Goal: Task Accomplishment & Management: Complete application form

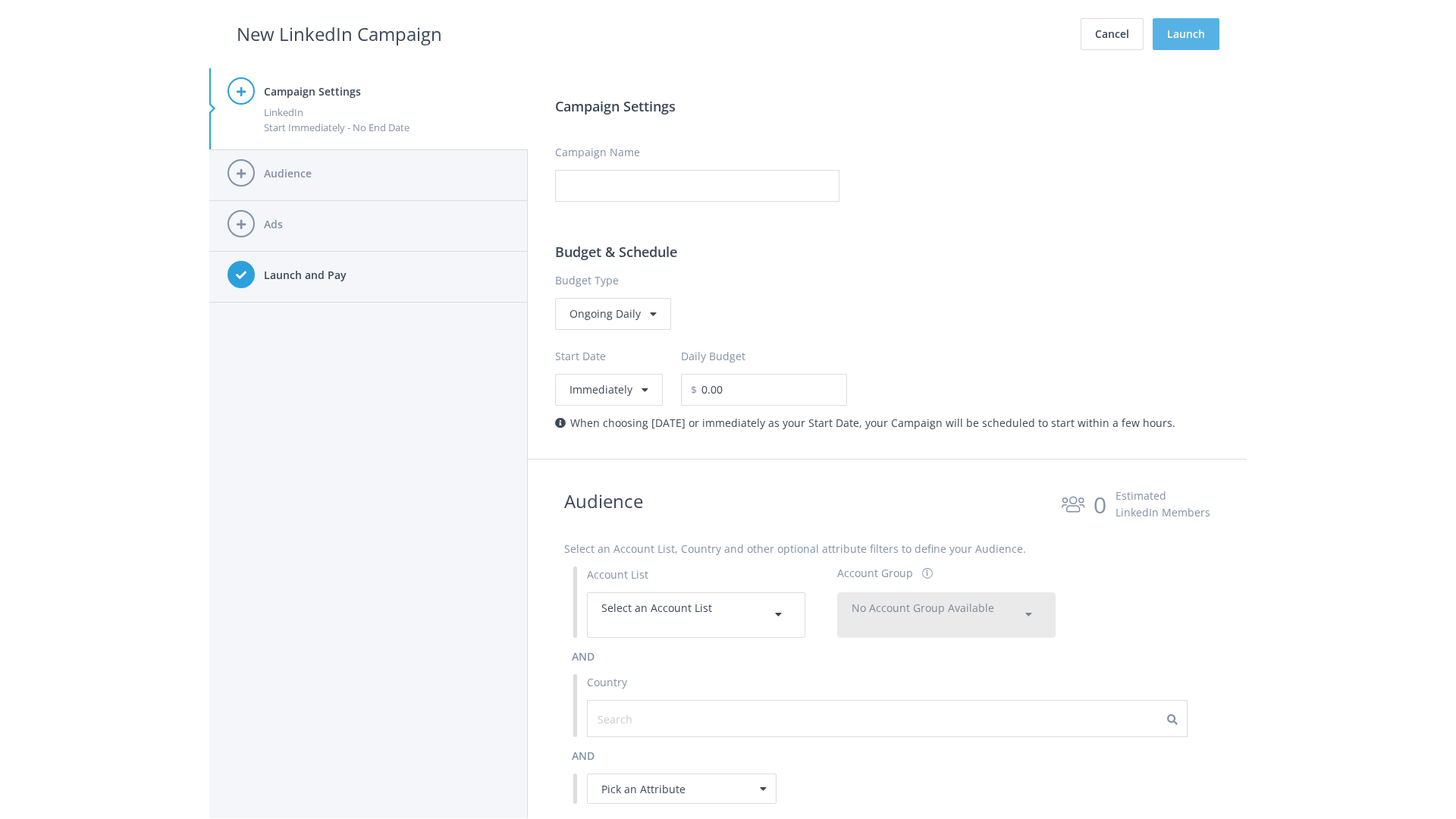
click at [1186, 34] on button "Launch" at bounding box center [1186, 34] width 66 height 32
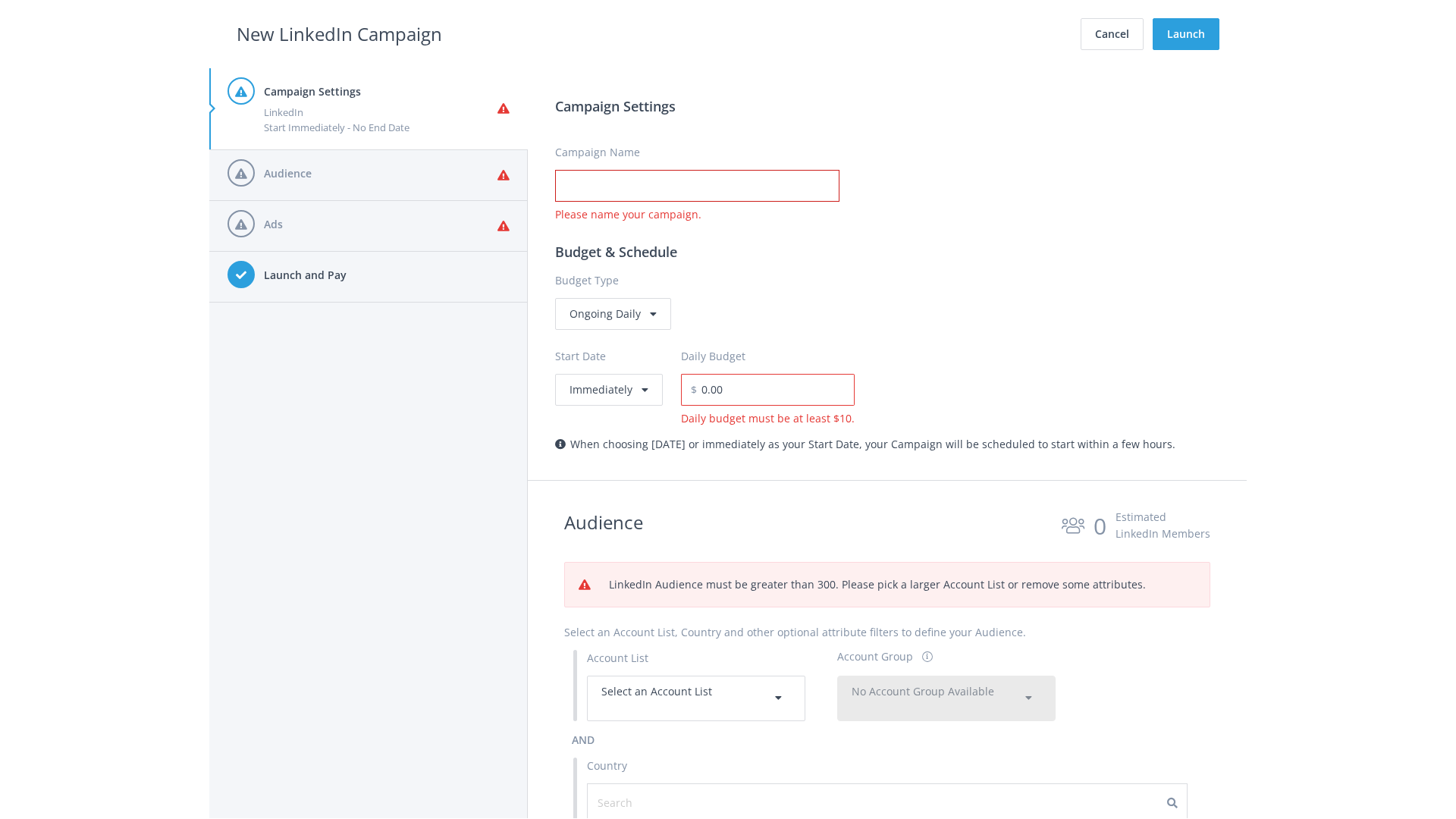
click at [697, 185] on input "Campaign Name" at bounding box center [697, 185] width 284 height 32
click at [339, 34] on h2 "New LinkedIn Campaign" at bounding box center [339, 34] width 205 height 29
type input "Campaign Name"
click at [339, 34] on h2 "New LinkedIn Campaign" at bounding box center [339, 34] width 205 height 29
click at [696, 698] on span "Select an Account List" at bounding box center [657, 691] width 111 height 15
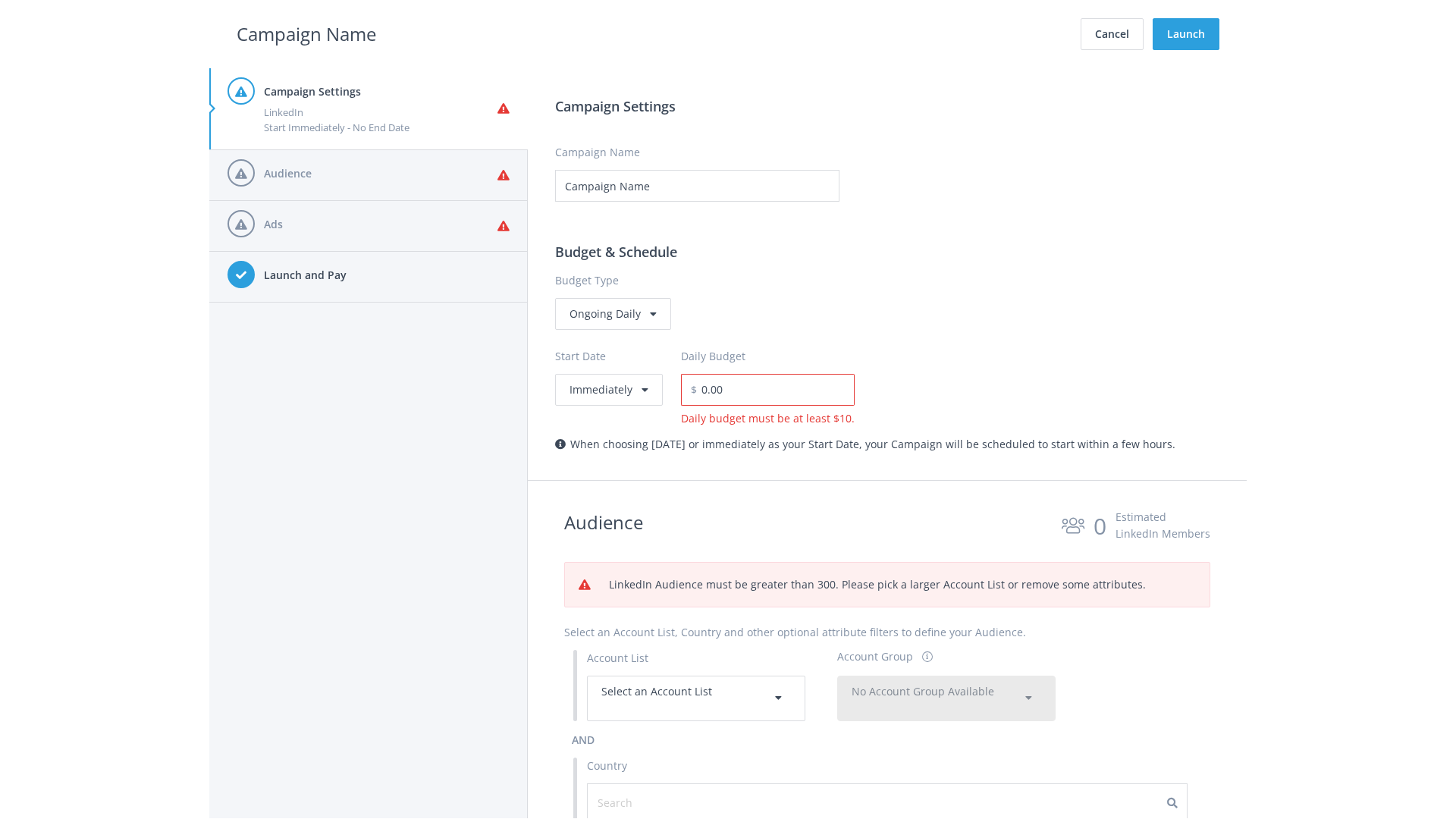
click at [947, 698] on span "No Account Group Available" at bounding box center [922, 691] width 143 height 15
click at [900, 735] on span "All Accounts (2,028)" at bounding box center [899, 736] width 95 height 15
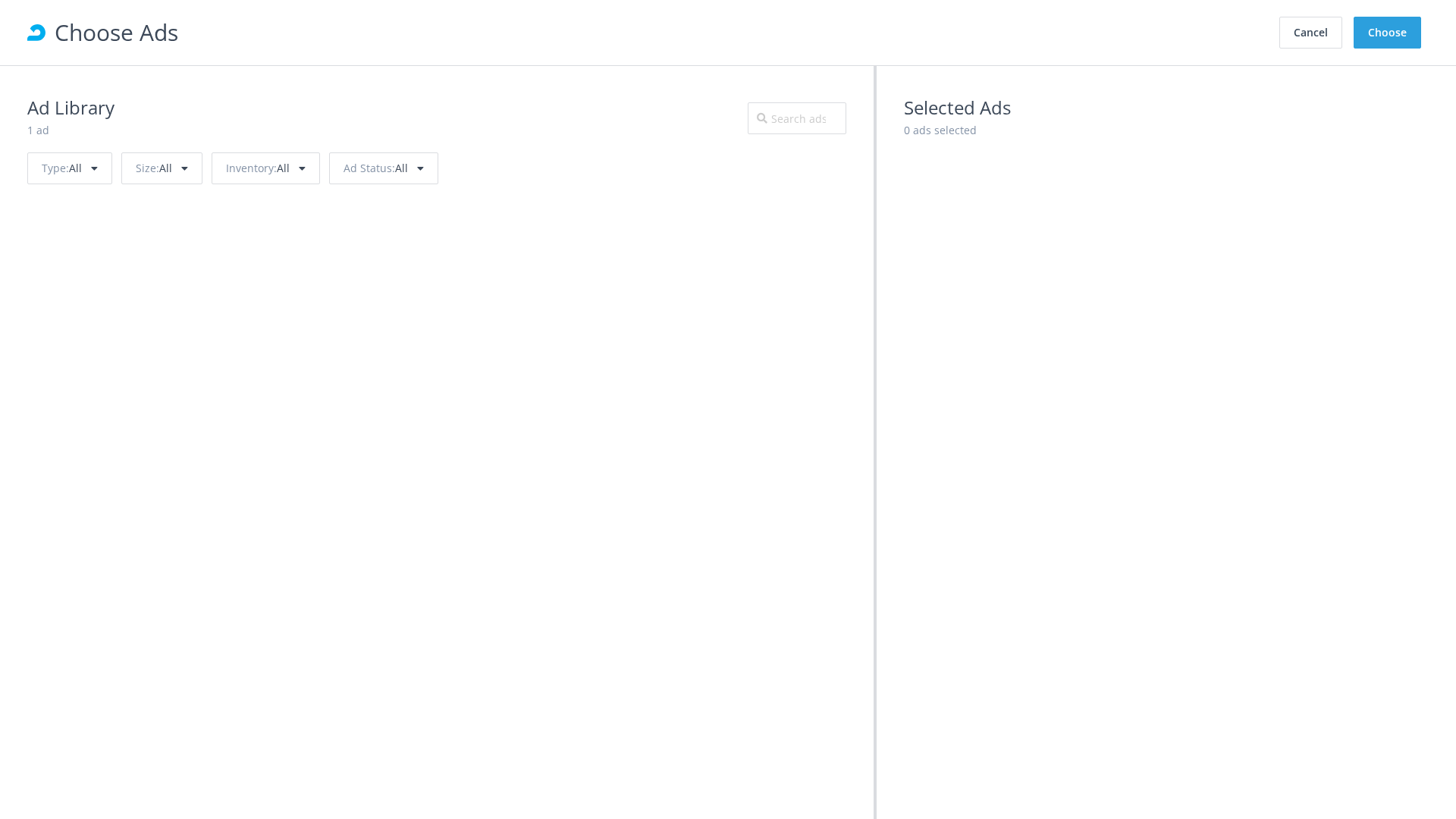
scroll to position [682, 0]
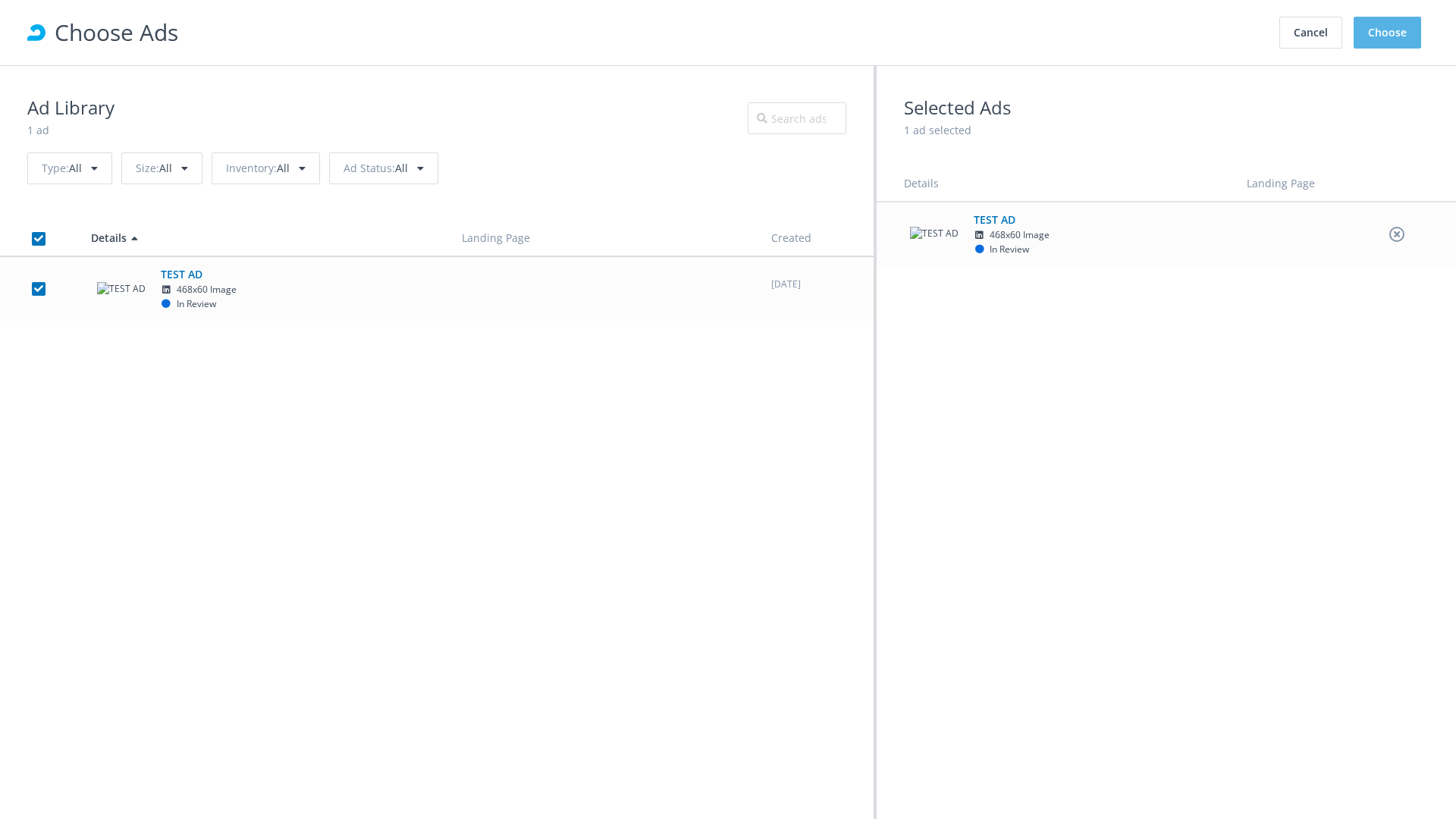
click at [1388, 33] on button "Choose" at bounding box center [1387, 33] width 67 height 32
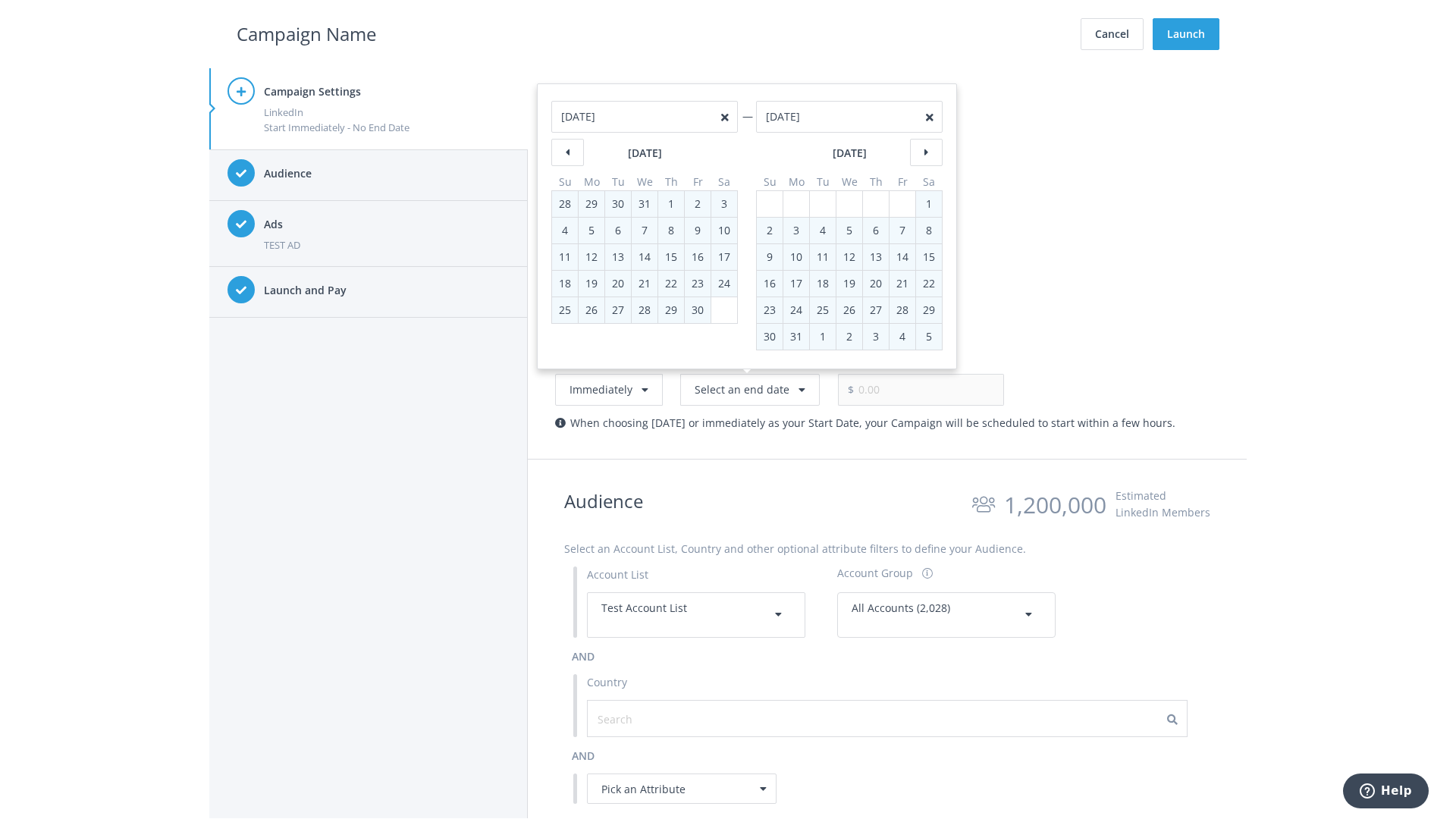
click at [306, 34] on h2 "Campaign Name" at bounding box center [306, 34] width 140 height 29
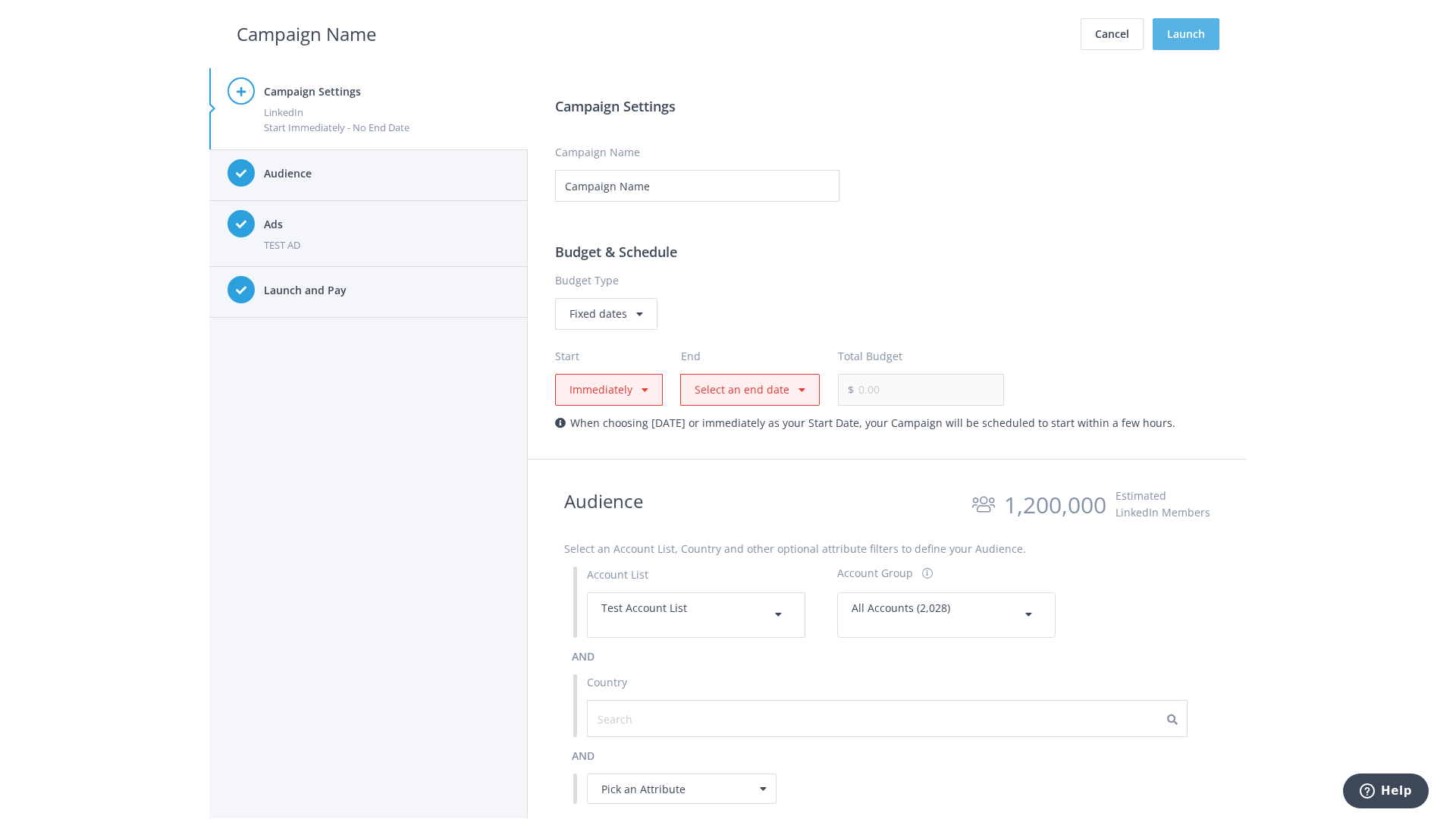
click at [1186, 34] on button "Launch" at bounding box center [1186, 34] width 66 height 32
